Goal: Information Seeking & Learning: Learn about a topic

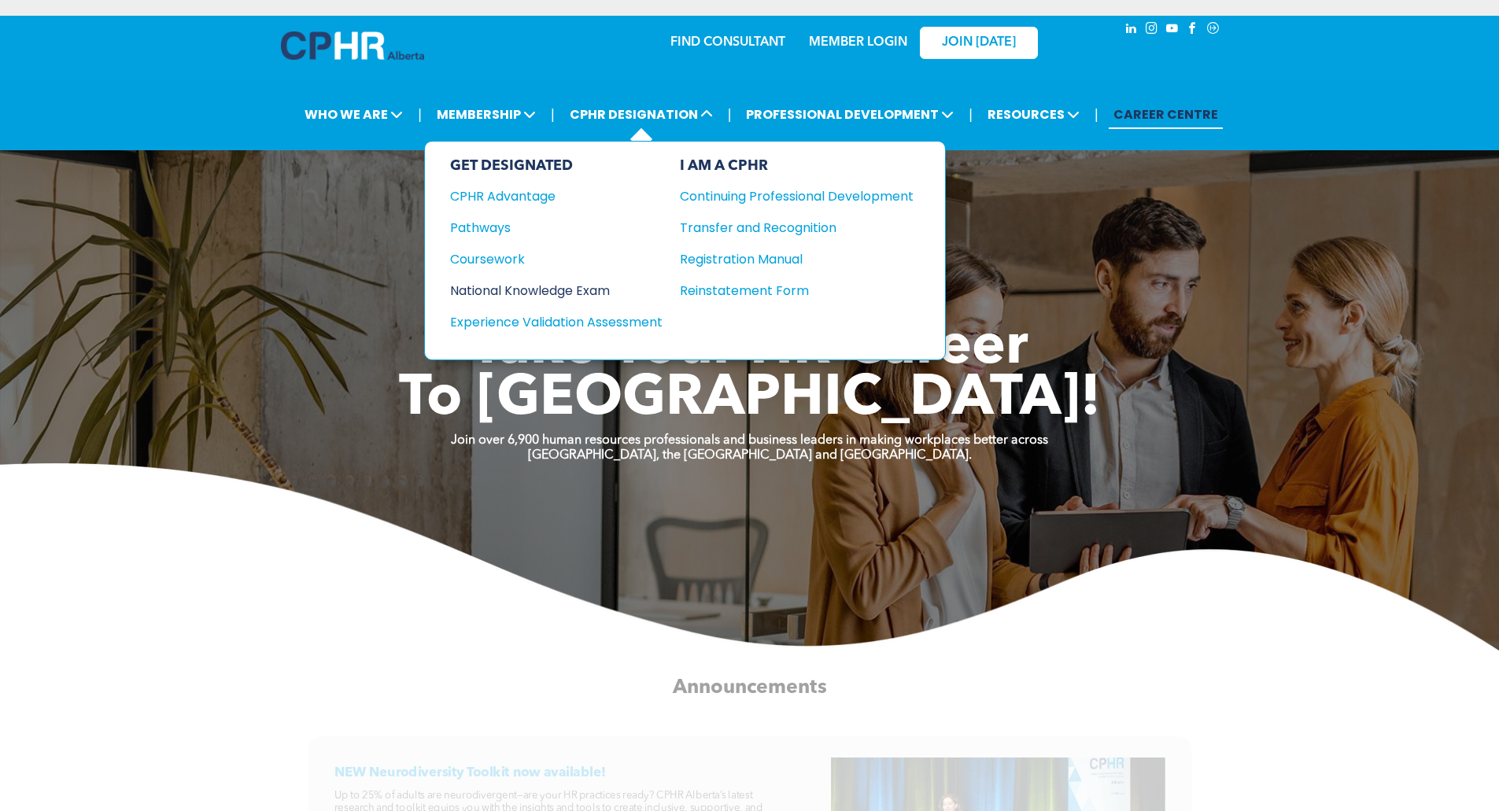
click at [562, 288] on div "National Knowledge Exam" at bounding box center [545, 291] width 191 height 20
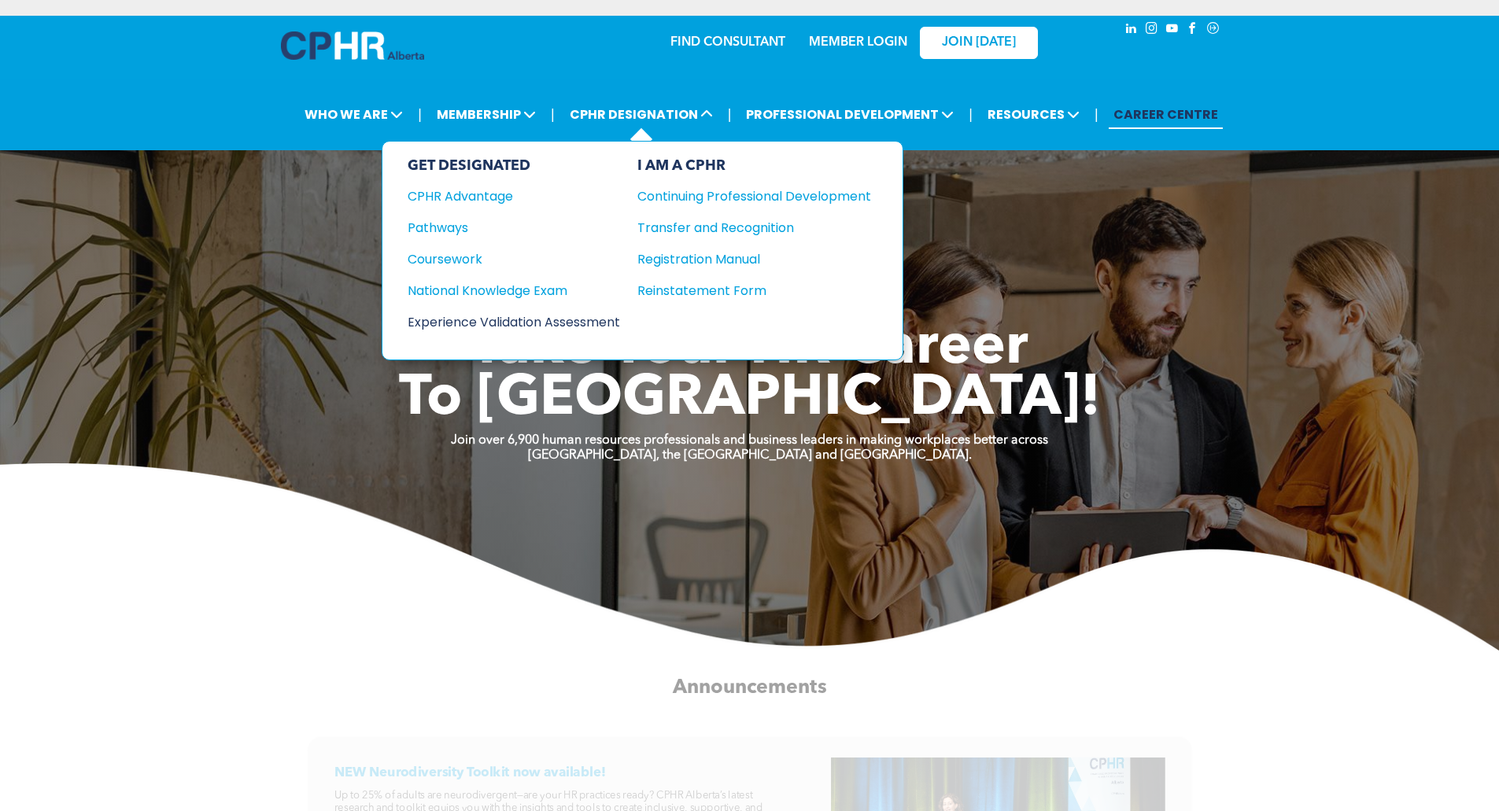
click at [569, 318] on div "Experience Validation Assessment" at bounding box center [503, 322] width 191 height 20
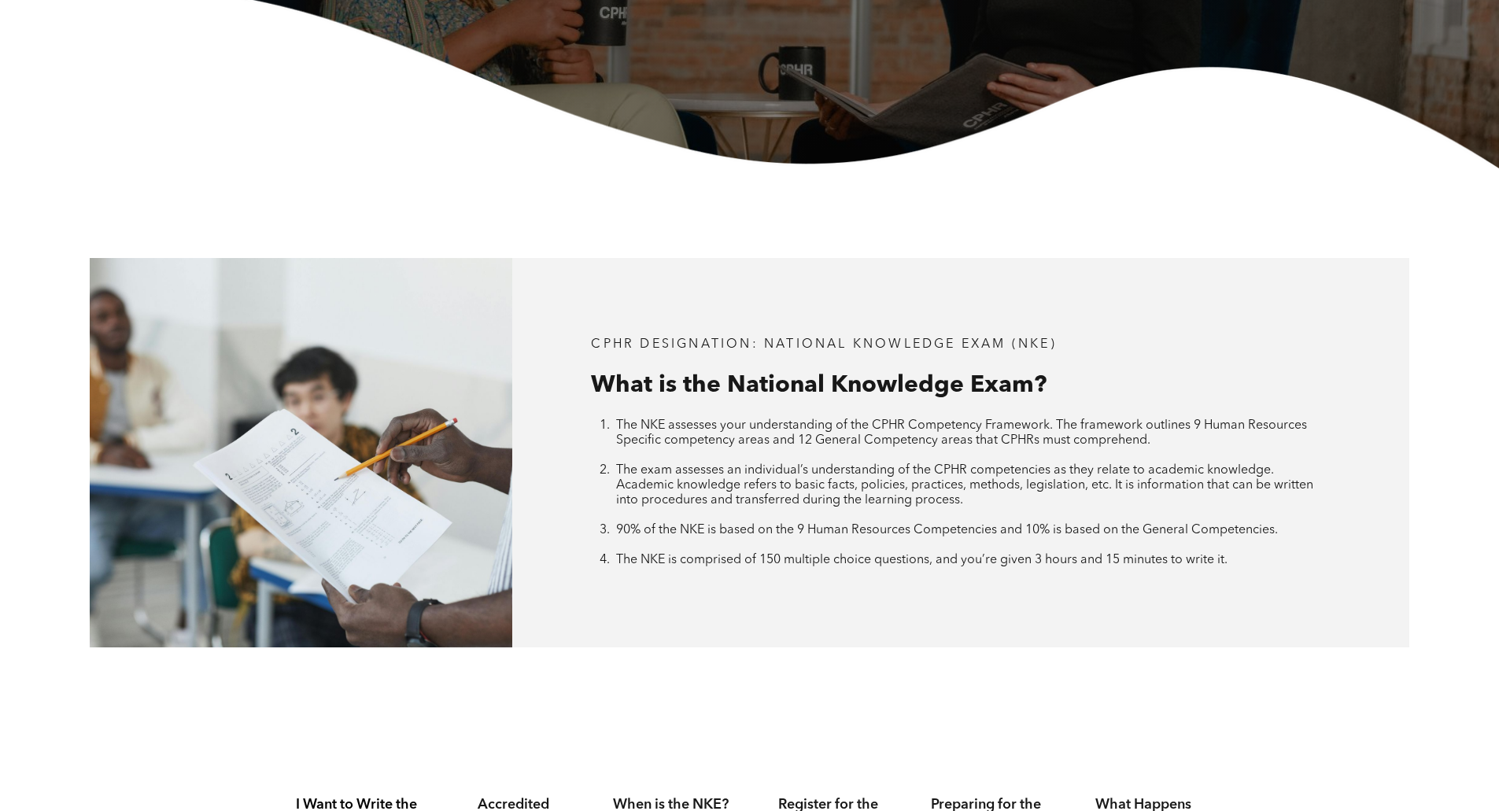
scroll to position [708, 0]
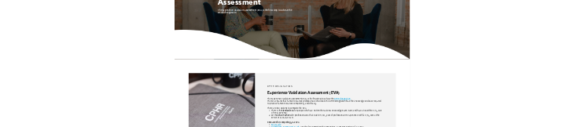
scroll to position [551, 0]
